Goal: Information Seeking & Learning: Learn about a topic

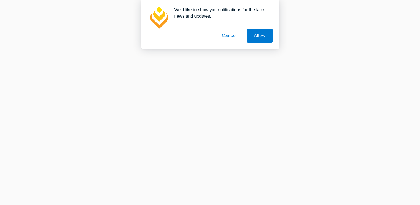
click at [233, 36] on button "Cancel" at bounding box center [229, 36] width 29 height 14
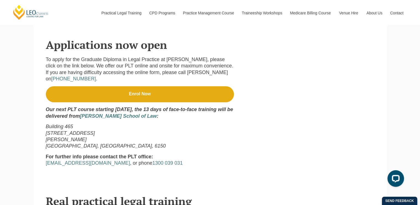
scroll to position [220, 0]
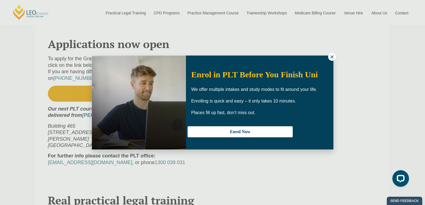
click at [330, 58] on icon at bounding box center [331, 56] width 5 height 5
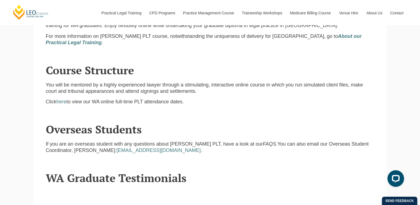
scroll to position [629, 0]
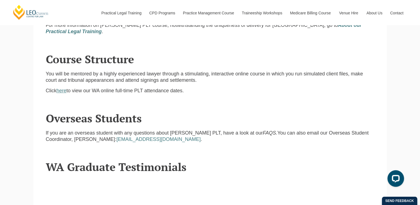
click at [64, 93] on link "here" at bounding box center [62, 91] width 10 height 6
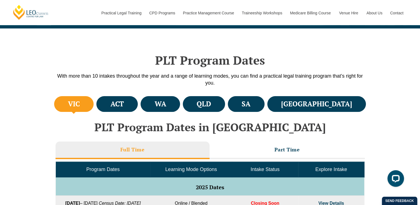
scroll to position [177, 0]
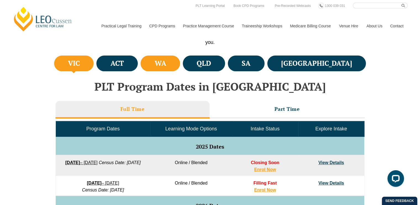
click at [166, 64] on h4 "WA" at bounding box center [161, 63] width 12 height 9
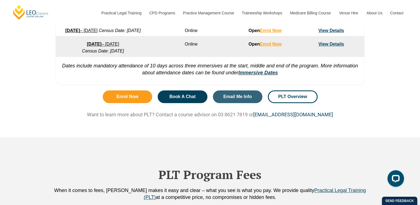
scroll to position [474, 0]
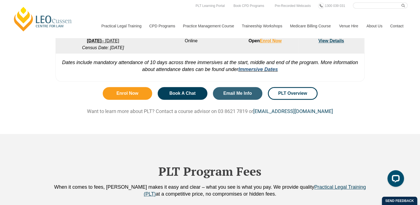
click at [265, 72] on link "Immersive Dates" at bounding box center [259, 70] width 40 height 6
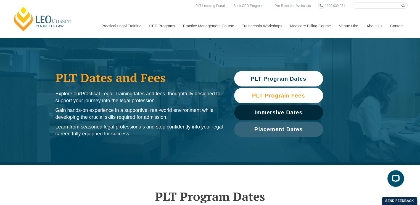
click at [273, 95] on span "PLT Program Fees" at bounding box center [278, 96] width 53 height 6
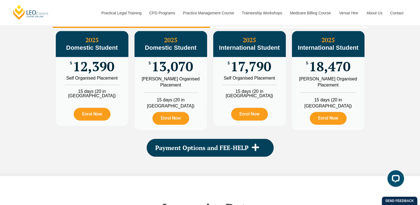
scroll to position [666, 0]
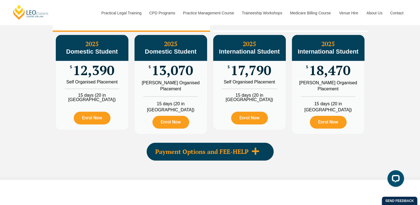
click at [224, 152] on span "Payment Options and FEE-HELP" at bounding box center [201, 152] width 93 height 6
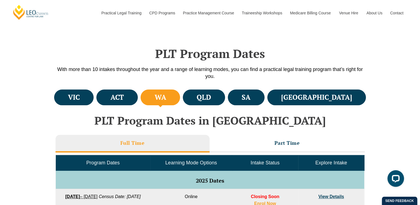
scroll to position [150, 0]
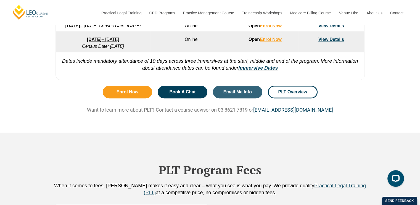
scroll to position [474, 0]
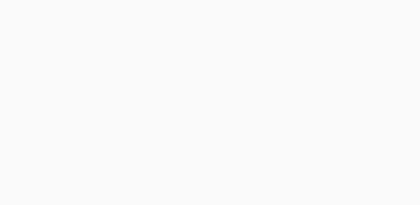
scroll to position [629, 0]
